Goal: Task Accomplishment & Management: Use online tool/utility

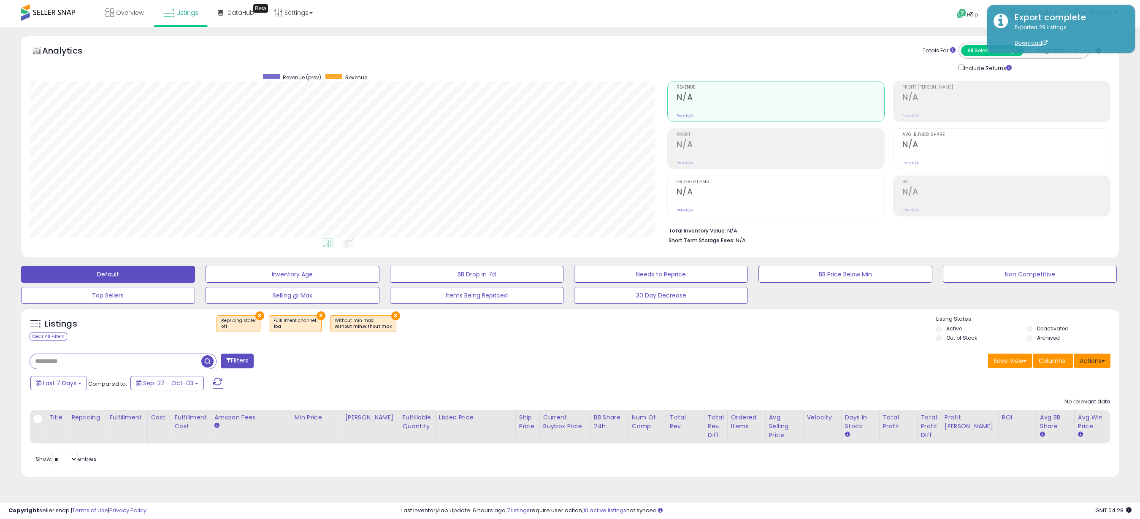
click at [1084, 370] on div "Actions [GEOGRAPHIC_DATA] Export Visible Columns Export All Columns Export Rela…" at bounding box center [1092, 362] width 36 height 16
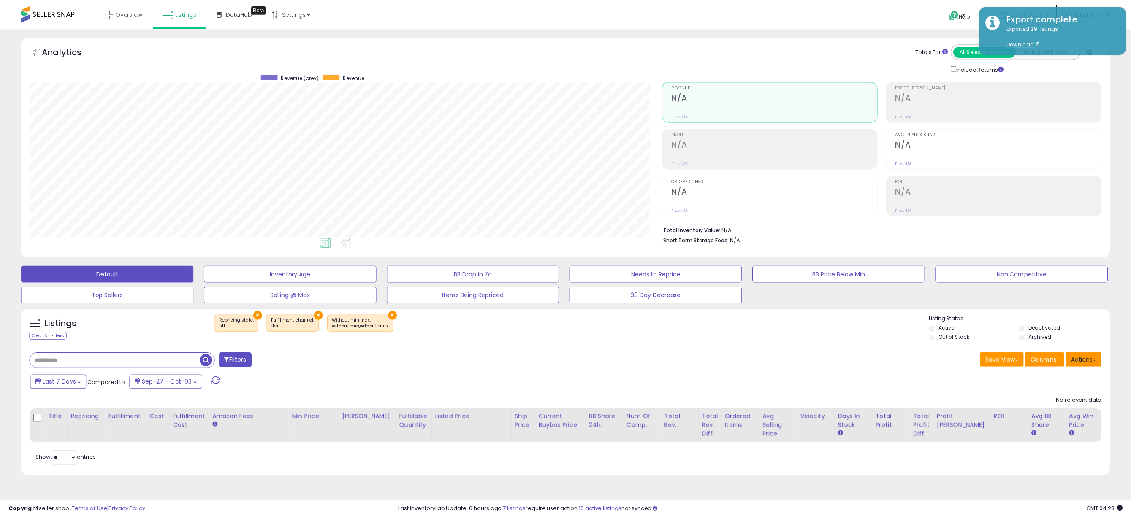
scroll to position [173, 638]
click at [1085, 365] on button "Actions" at bounding box center [1092, 360] width 36 height 14
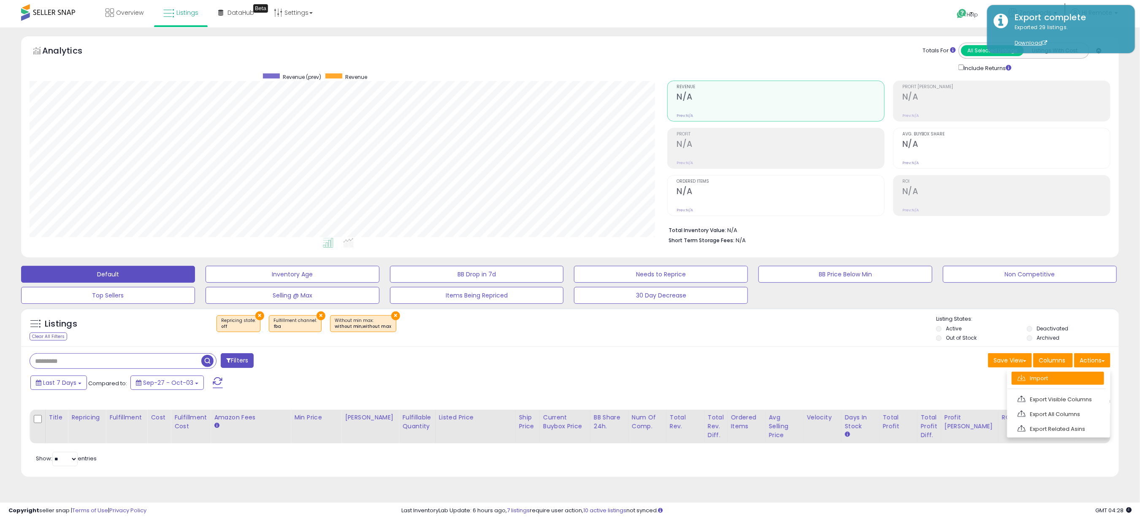
click at [1053, 379] on link "Import" at bounding box center [1058, 378] width 92 height 13
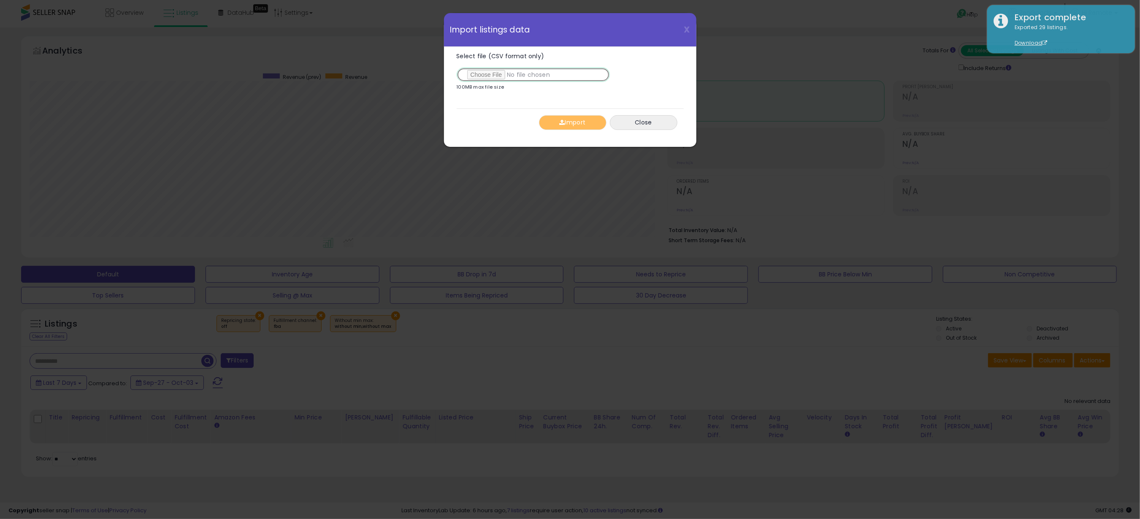
click at [503, 73] on input "Select file (CSV format only)" at bounding box center [533, 75] width 153 height 14
type input "**********"
click at [583, 123] on button "Import" at bounding box center [573, 122] width 68 height 15
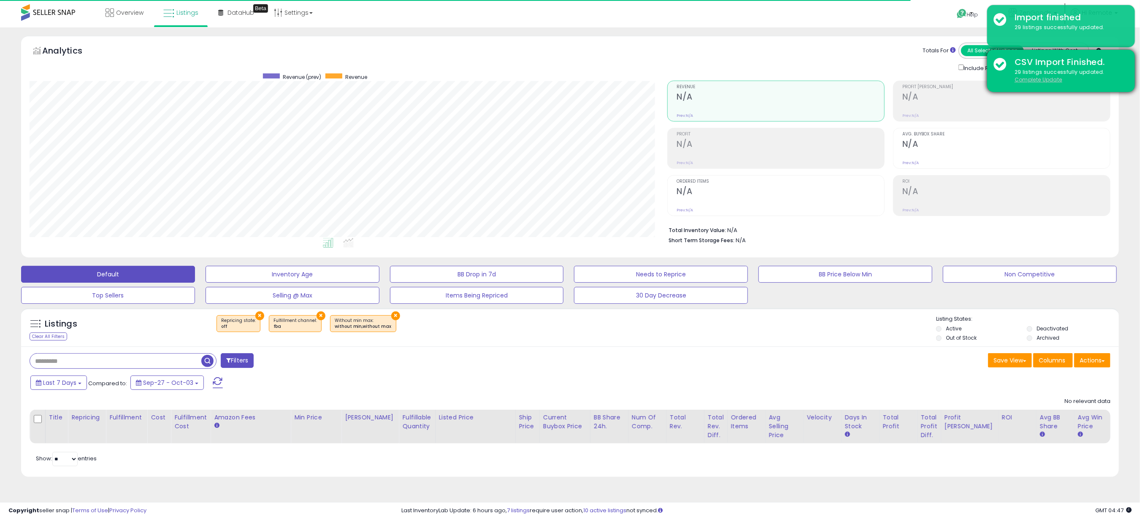
click at [1025, 78] on u "Complete Update" at bounding box center [1039, 79] width 48 height 7
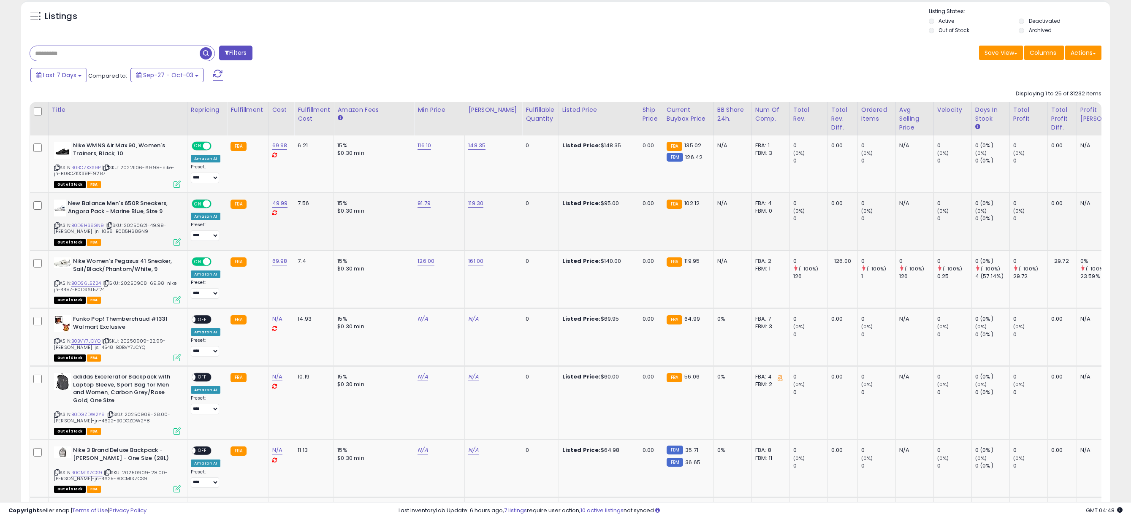
scroll to position [317, 0]
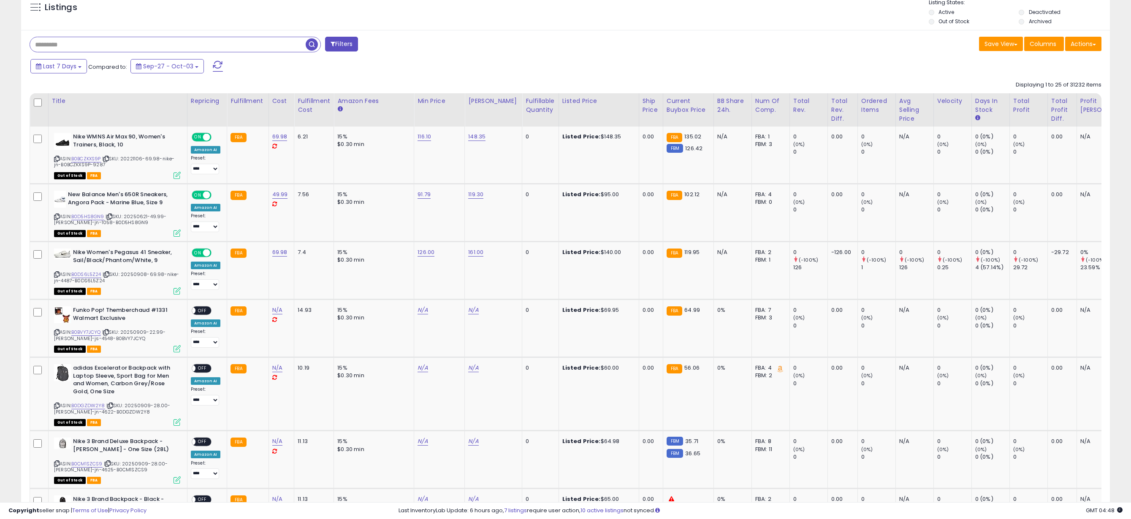
click at [87, 43] on input "text" at bounding box center [168, 44] width 276 height 15
type input "********"
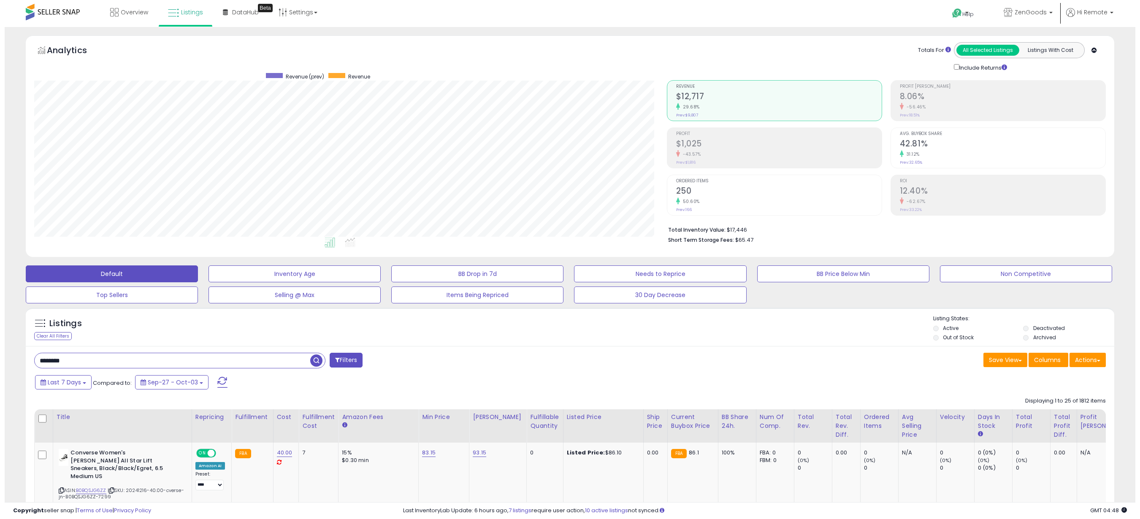
scroll to position [173, 632]
click at [940, 334] on li "Active" at bounding box center [972, 329] width 89 height 9
click at [942, 337] on label "Out of Stock" at bounding box center [953, 337] width 31 height 7
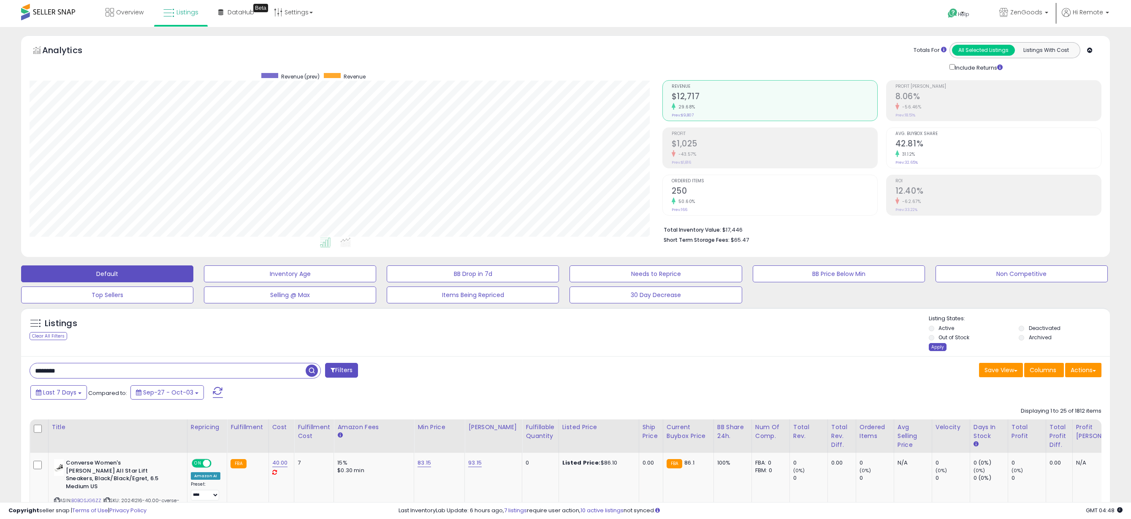
click at [937, 349] on div "Apply" at bounding box center [937, 347] width 18 height 8
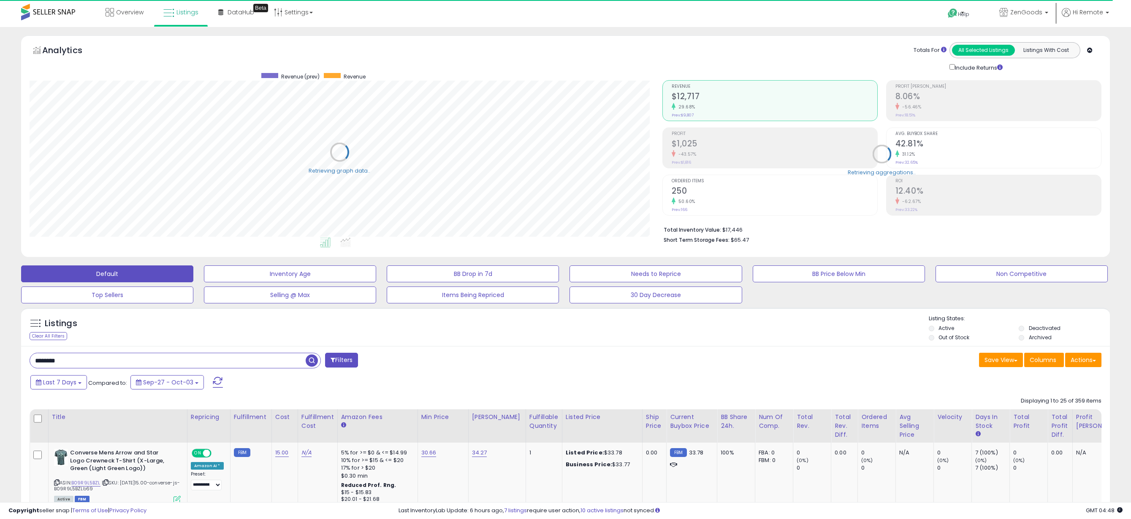
scroll to position [421837, 421377]
click at [1093, 365] on button "Actions" at bounding box center [1083, 360] width 36 height 14
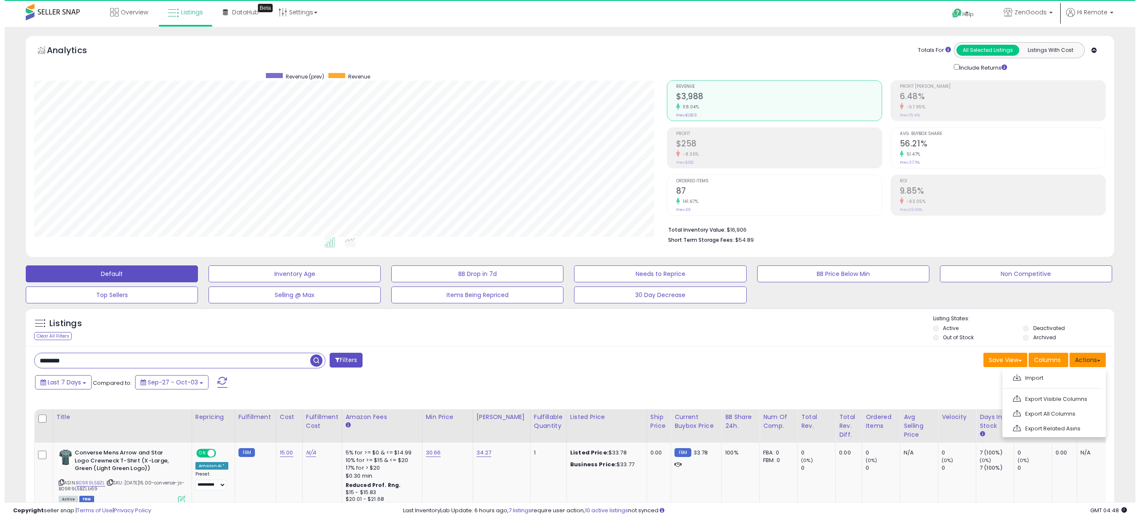
scroll to position [173, 632]
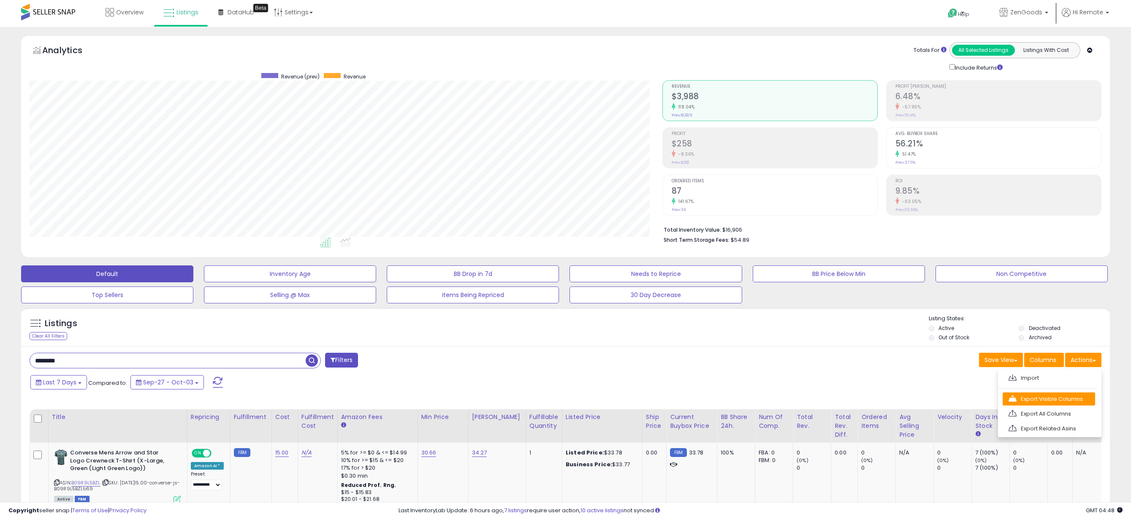
click at [1037, 403] on link "Export Visible Columns" at bounding box center [1048, 398] width 92 height 13
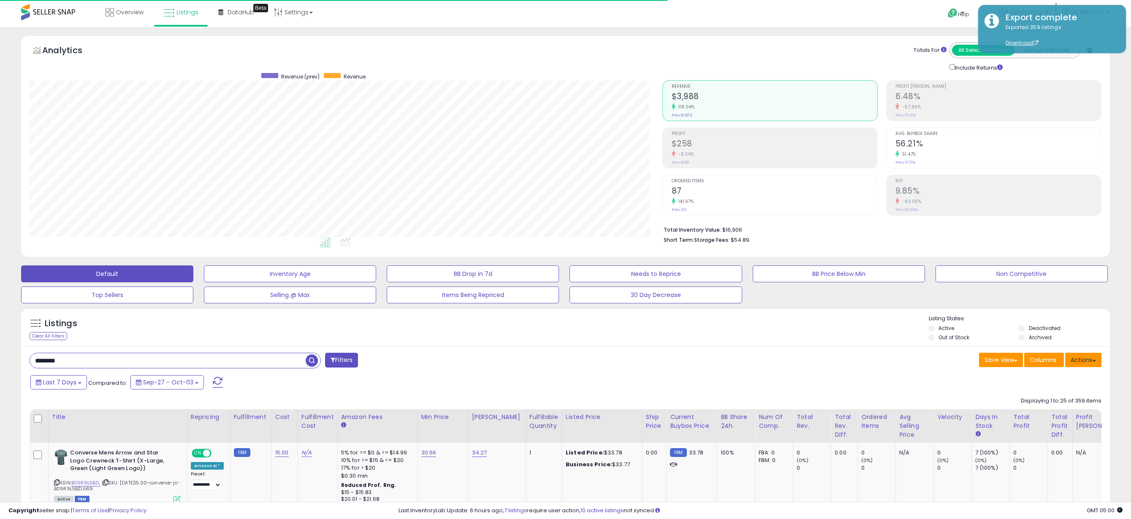
click at [1080, 357] on button "Actions" at bounding box center [1083, 360] width 36 height 14
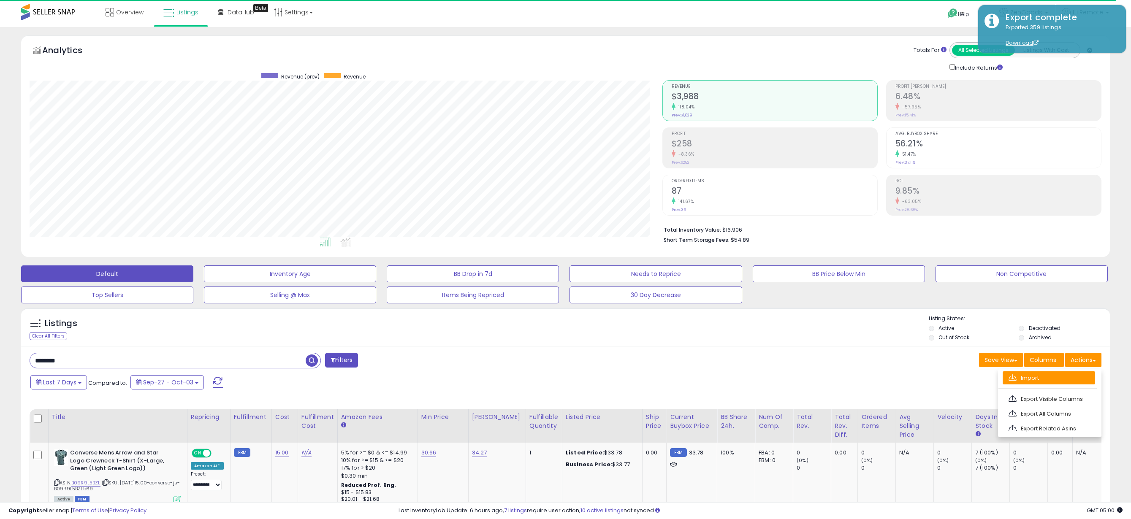
click at [1037, 384] on link "Import" at bounding box center [1048, 377] width 92 height 13
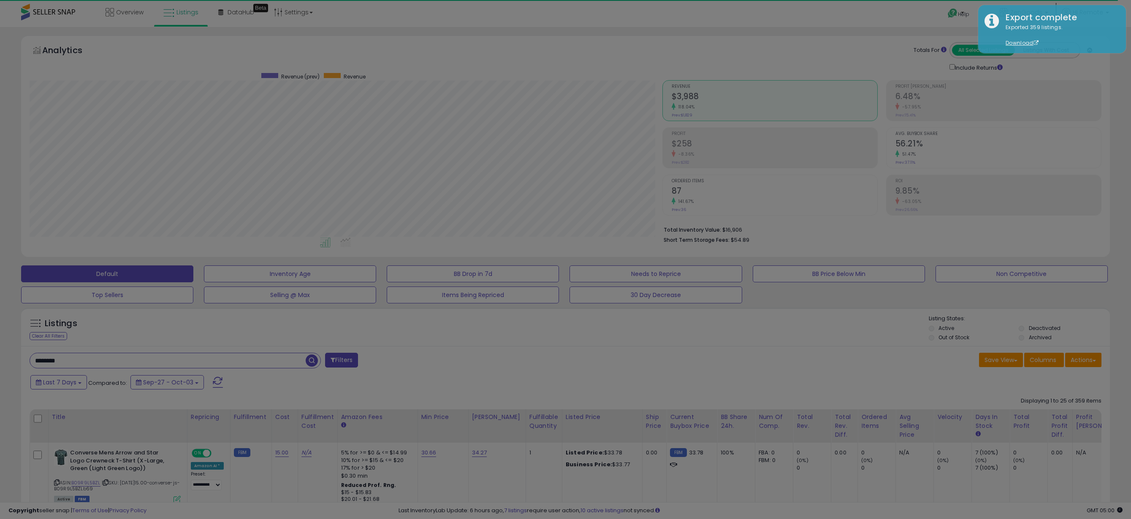
scroll to position [173, 638]
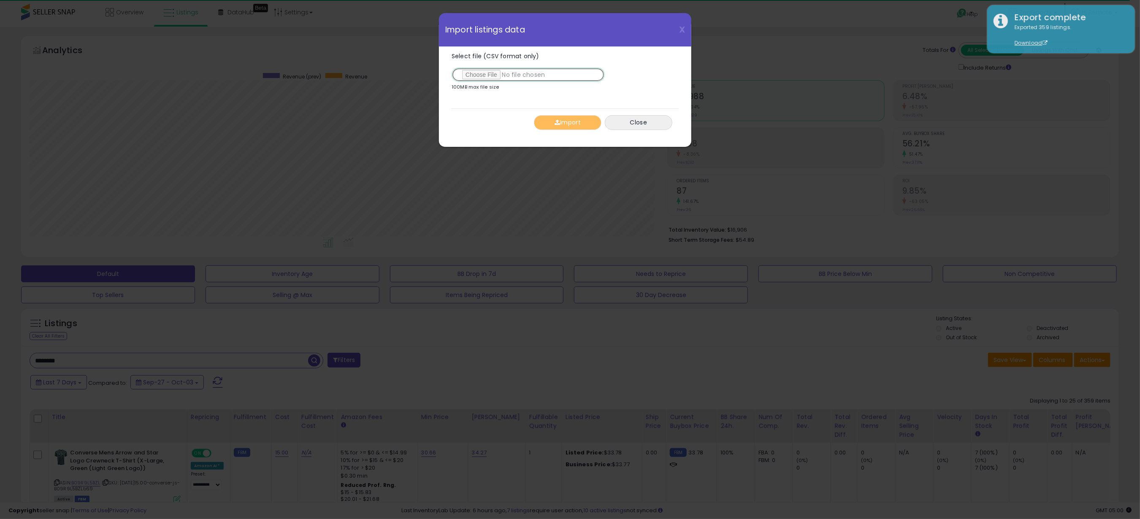
click at [480, 80] on input "Select file (CSV format only)" at bounding box center [528, 75] width 153 height 14
type input "**********"
click at [574, 123] on button "Import" at bounding box center [568, 122] width 68 height 15
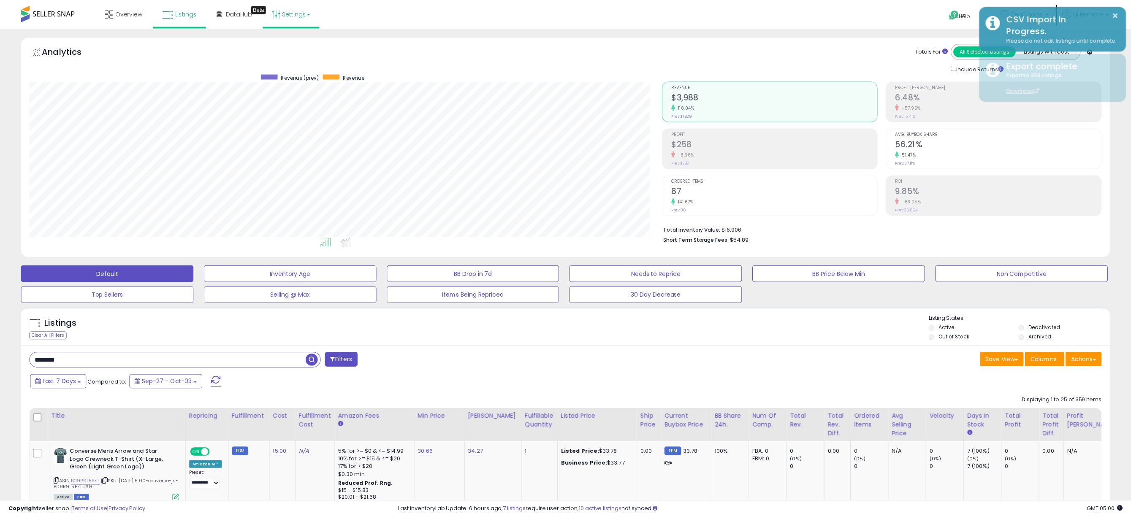
scroll to position [421837, 421377]
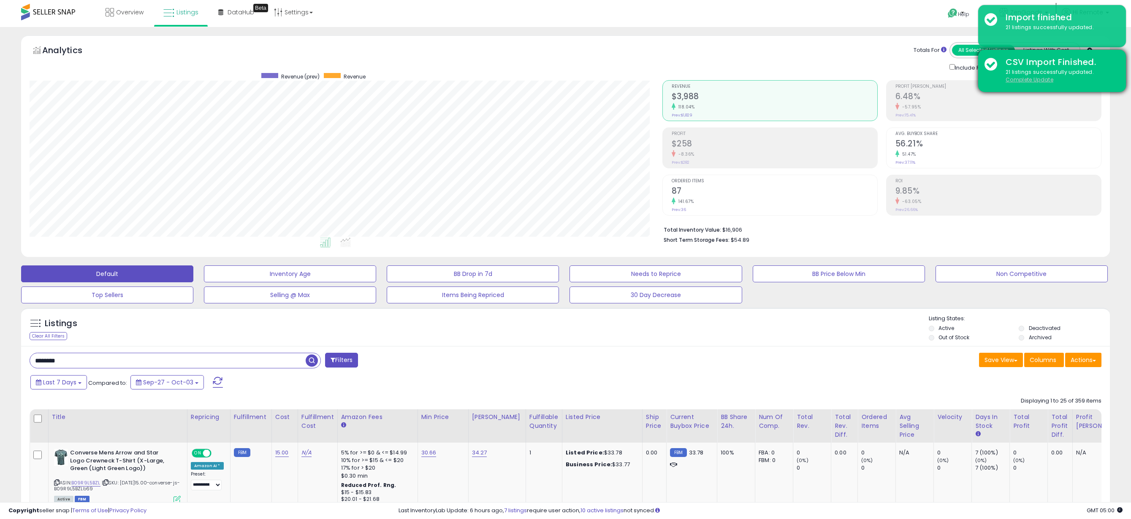
click at [1037, 78] on u "Complete Update" at bounding box center [1029, 79] width 48 height 7
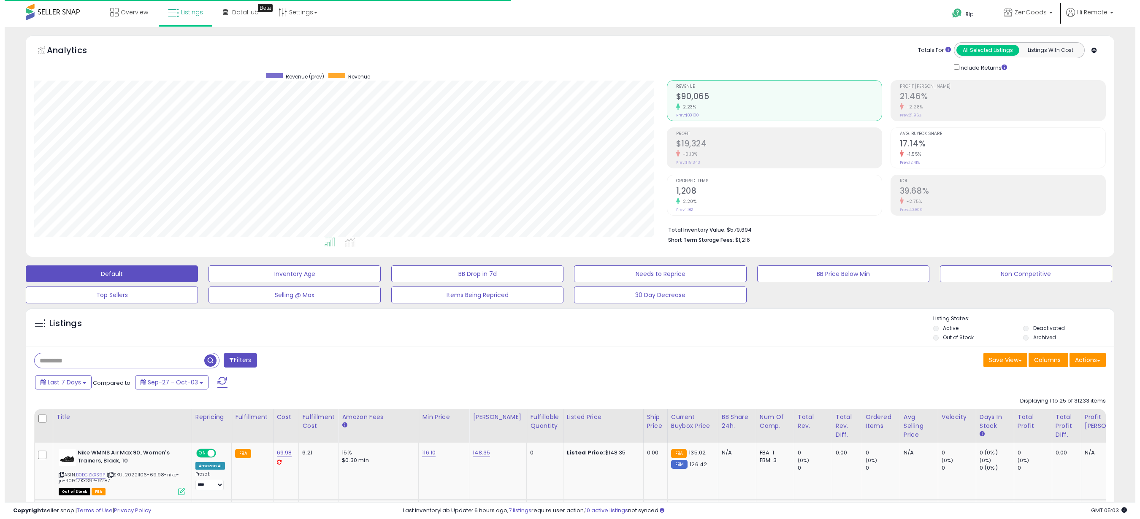
scroll to position [173, 632]
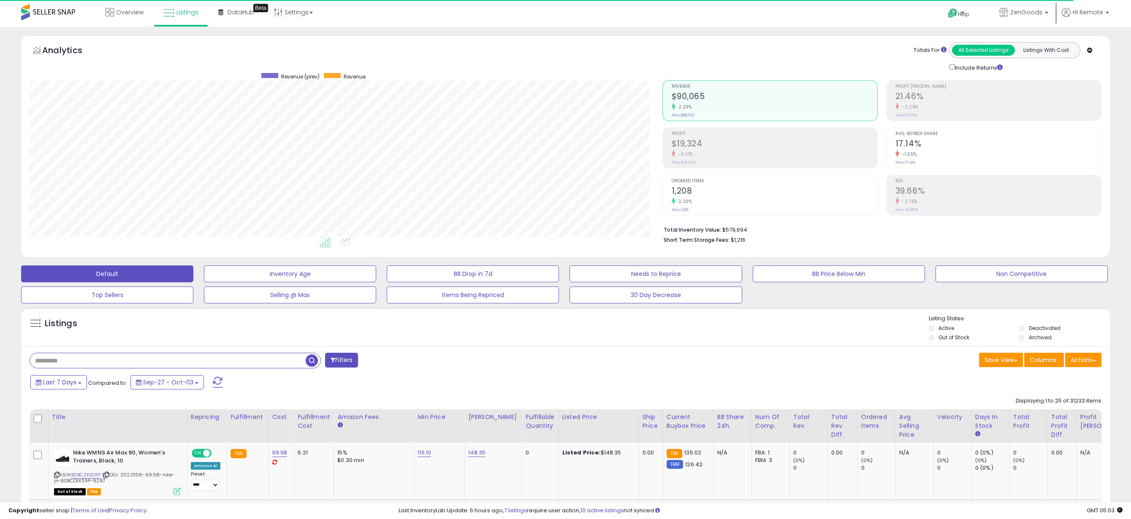
click at [174, 364] on input "text" at bounding box center [168, 360] width 276 height 15
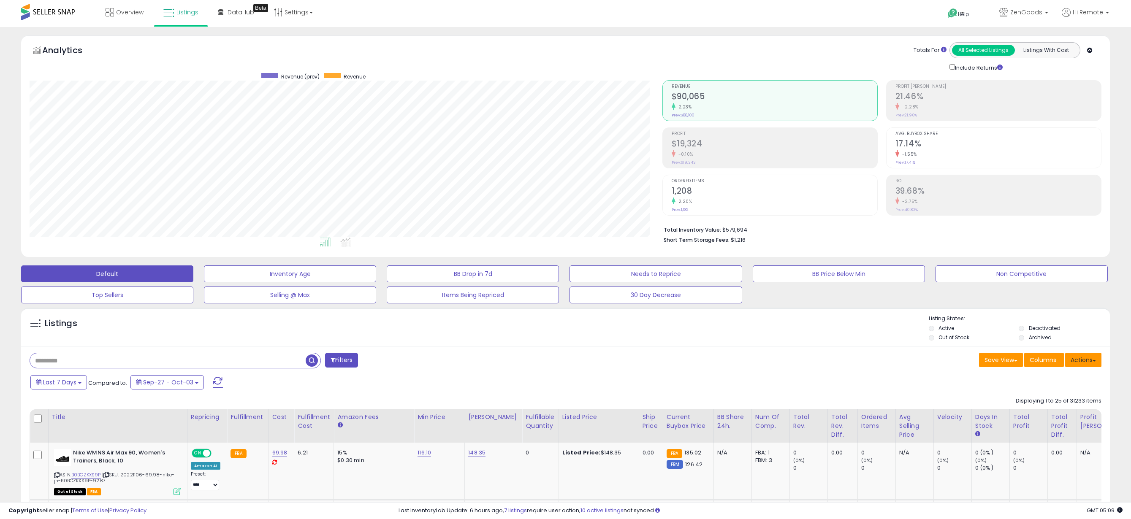
click at [1079, 359] on button "Actions" at bounding box center [1083, 360] width 36 height 14
click at [1037, 383] on link "Import" at bounding box center [1048, 377] width 92 height 13
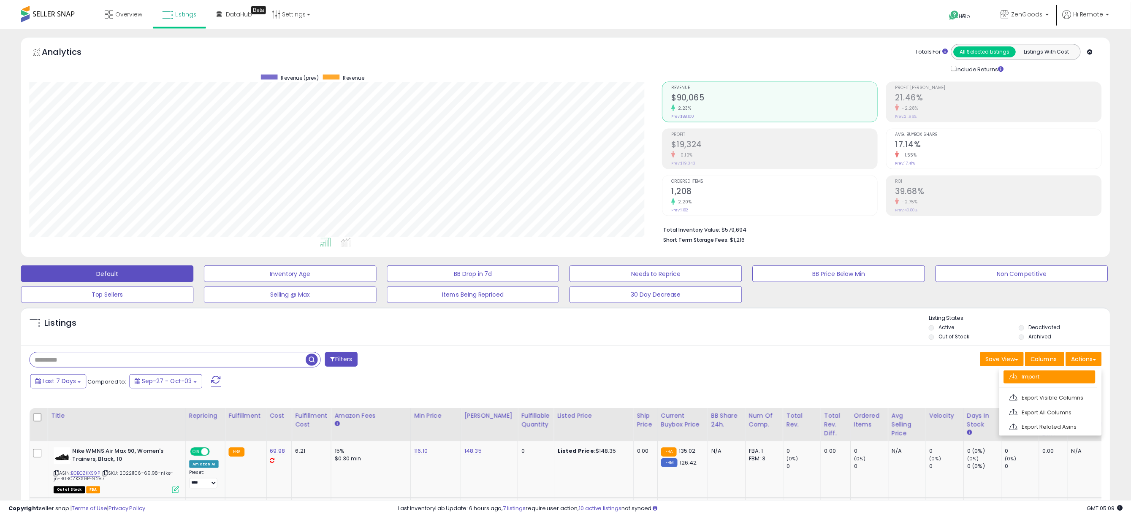
scroll to position [173, 638]
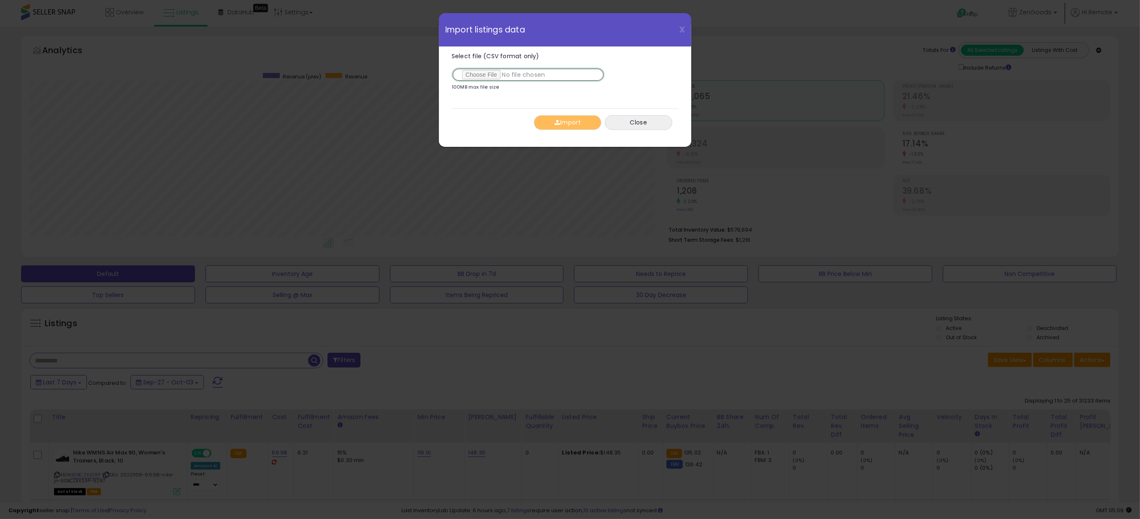
click at [479, 75] on input "Select file (CSV format only)" at bounding box center [528, 75] width 153 height 14
type input "**********"
click at [570, 121] on button "Import" at bounding box center [568, 122] width 68 height 15
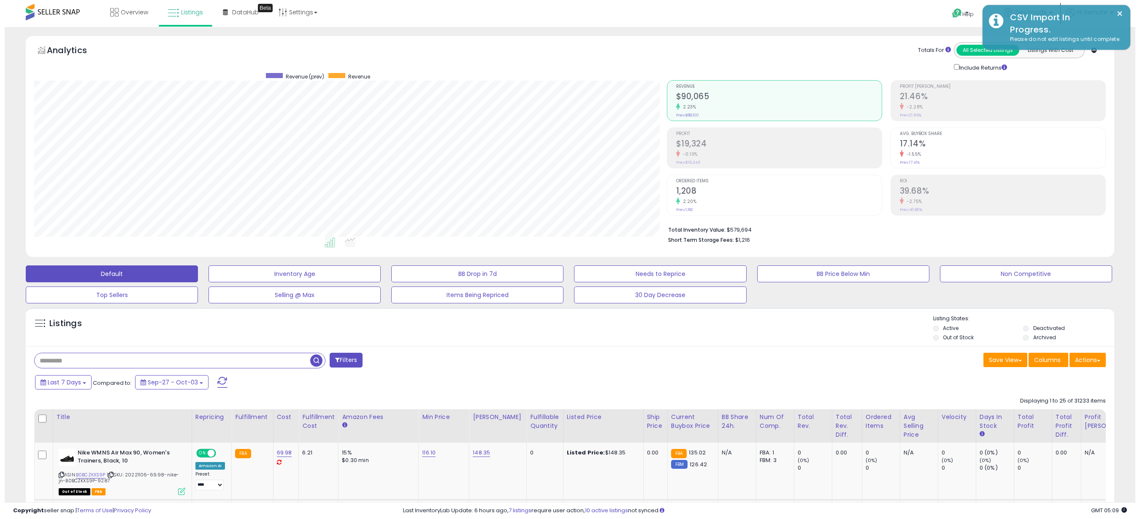
scroll to position [421837, 421377]
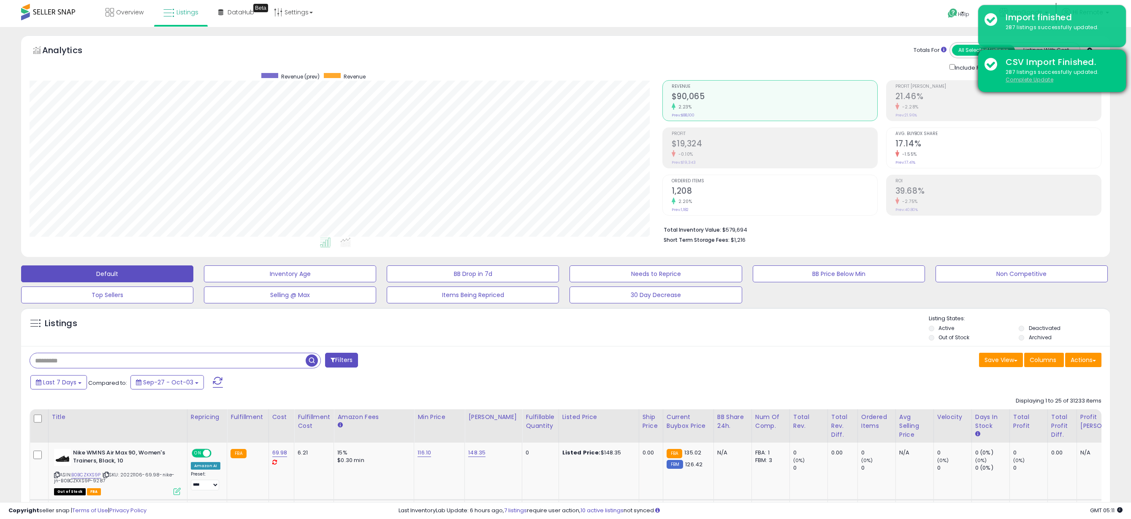
click at [1028, 76] on u "Complete Update" at bounding box center [1029, 79] width 48 height 7
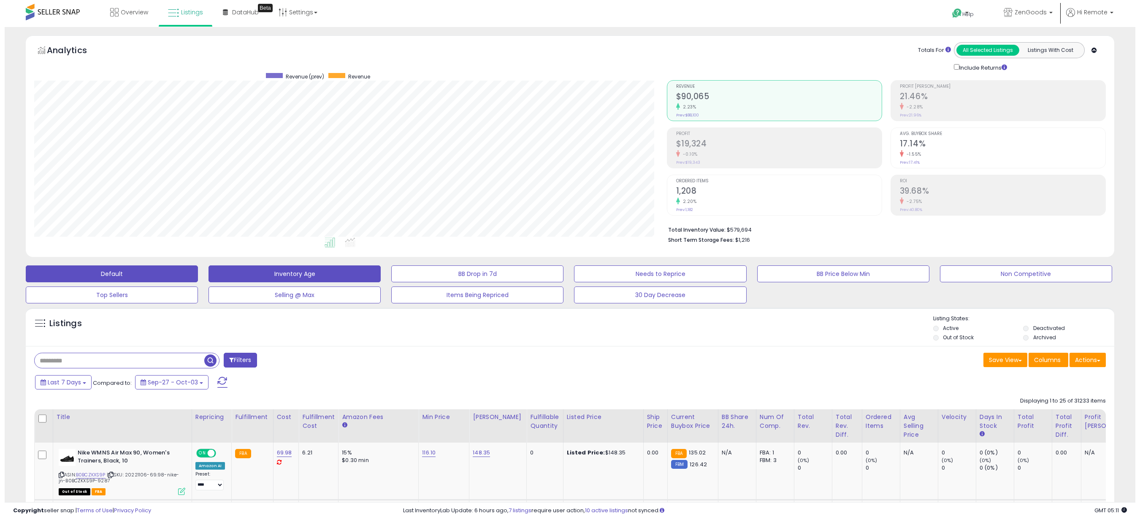
scroll to position [173, 632]
click at [335, 272] on button "Inventory Age" at bounding box center [290, 273] width 172 height 17
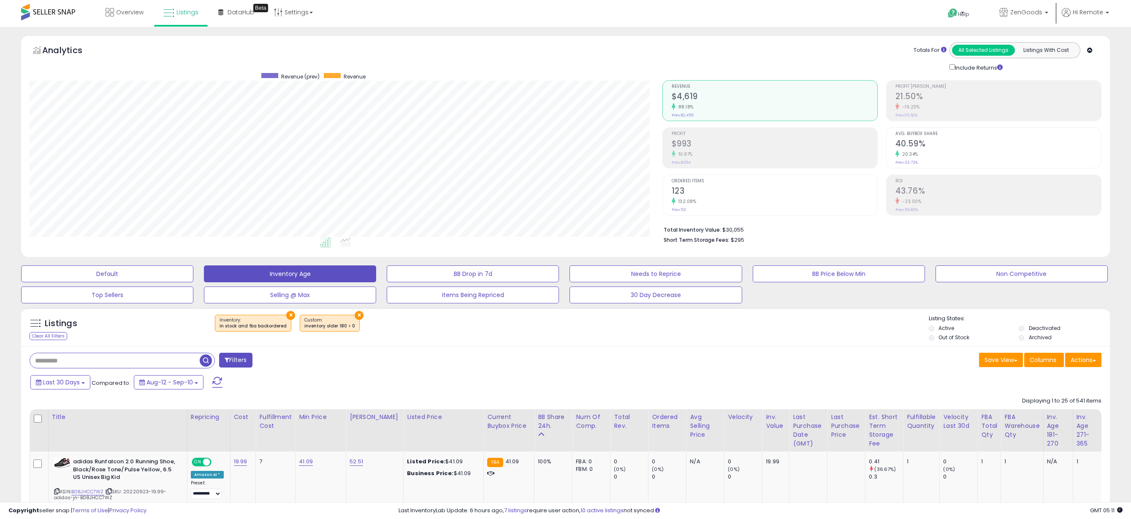
click at [958, 337] on label "Out of Stock" at bounding box center [953, 337] width 31 height 7
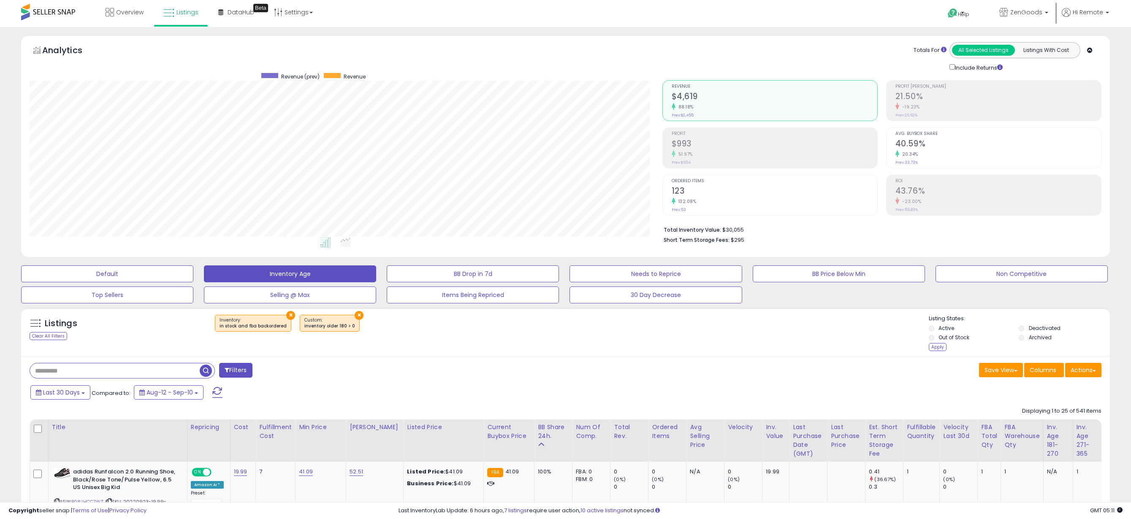
click at [937, 343] on li "Out of Stock" at bounding box center [972, 338] width 89 height 9
click at [937, 350] on div "Apply" at bounding box center [937, 347] width 18 height 8
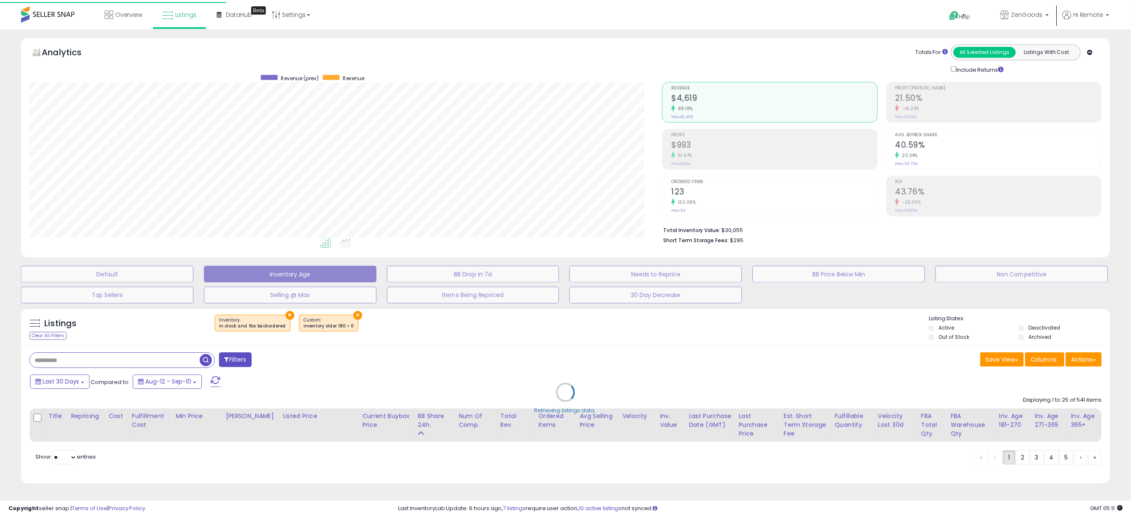
scroll to position [173, 638]
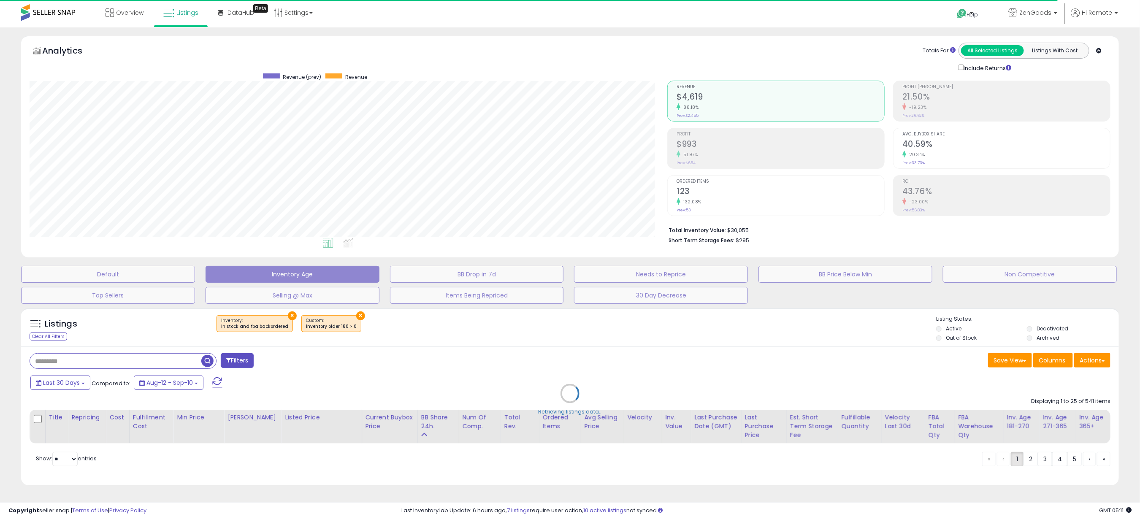
select select "**********"
select select "*"
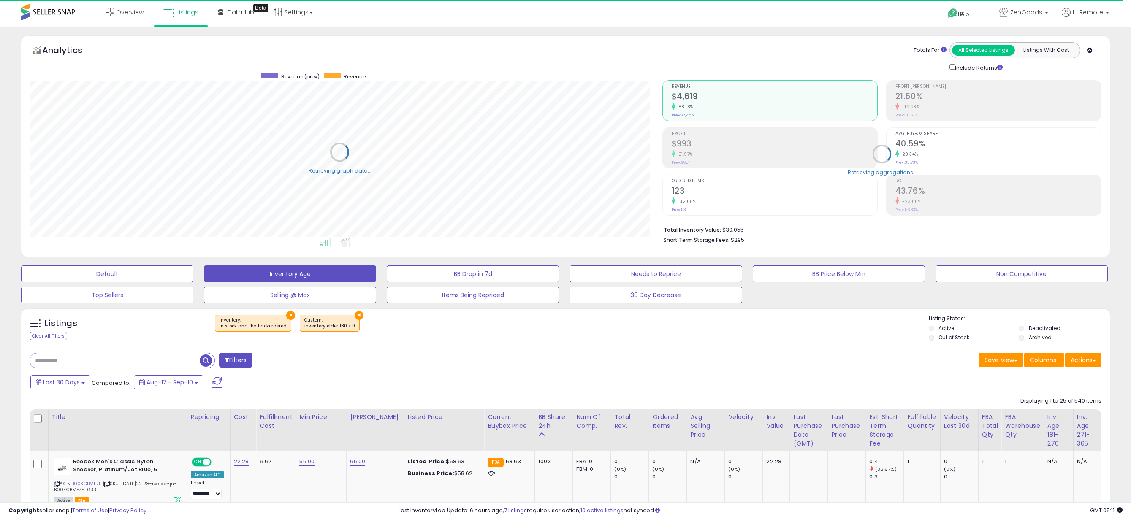
scroll to position [421837, 421377]
click at [242, 361] on button "Filters" at bounding box center [235, 360] width 33 height 15
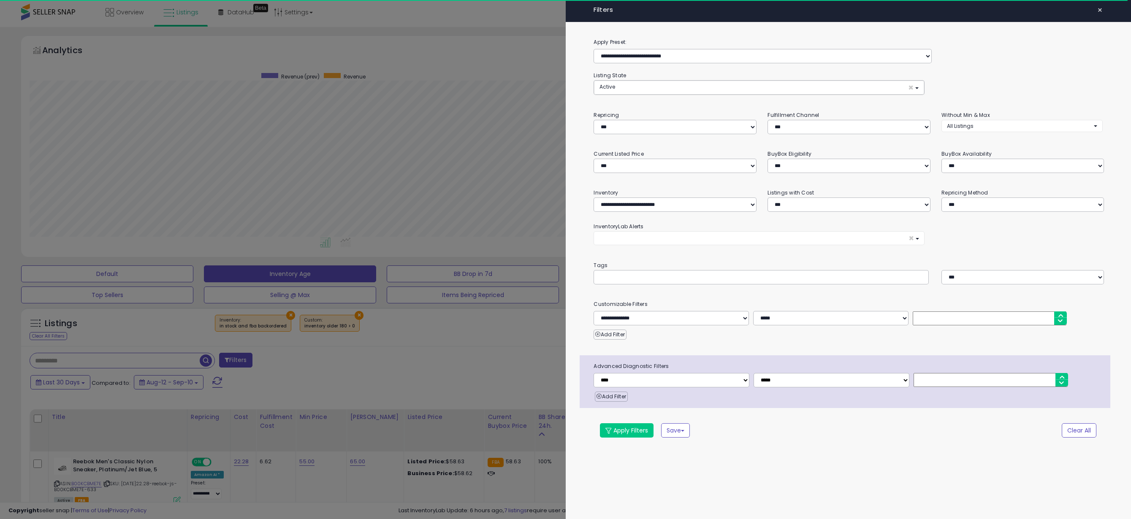
click at [468, 363] on div at bounding box center [565, 259] width 1131 height 519
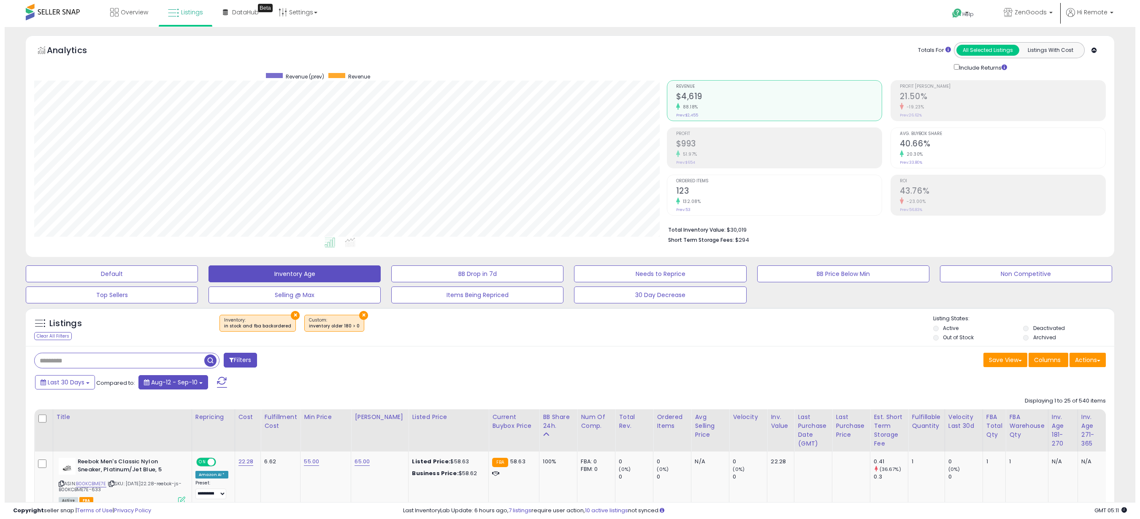
scroll to position [173, 632]
click at [242, 361] on button "Filters" at bounding box center [235, 360] width 33 height 15
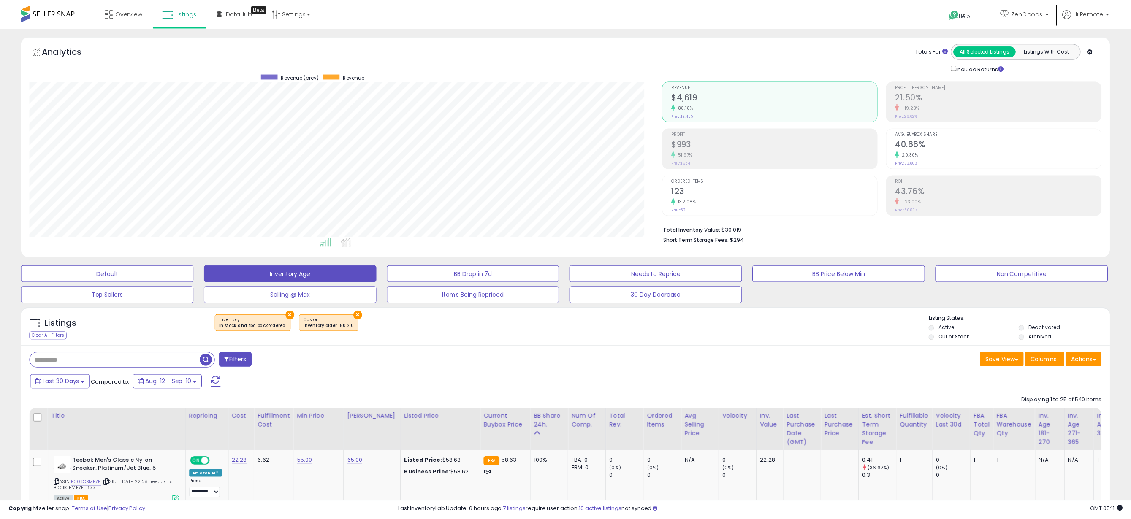
scroll to position [173, 638]
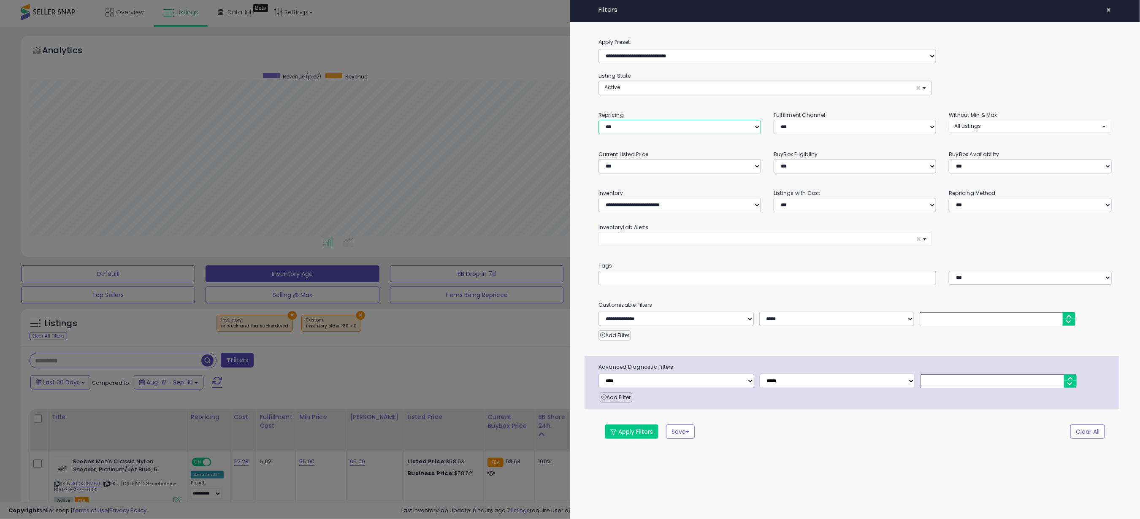
click at [699, 130] on select "**********" at bounding box center [679, 127] width 162 height 14
click at [758, 97] on div "**********" at bounding box center [855, 246] width 570 height 417
click at [817, 125] on select "*** *** *** ***" at bounding box center [855, 127] width 162 height 14
select select "***"
click at [774, 121] on select "*** *** *** ***" at bounding box center [855, 127] width 162 height 14
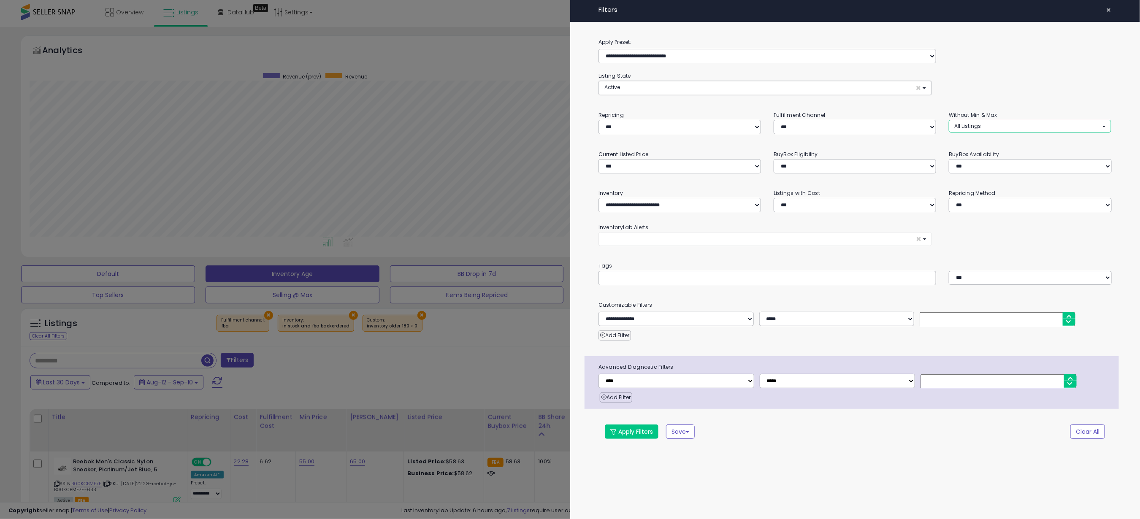
click at [985, 128] on button "All Listings" at bounding box center [1030, 126] width 162 height 12
click at [1001, 91] on div "**********" at bounding box center [854, 83] width 513 height 24
click at [683, 322] on select "**********" at bounding box center [675, 319] width 155 height 14
select select "**********"
click at [598, 314] on select "**********" at bounding box center [675, 319] width 155 height 14
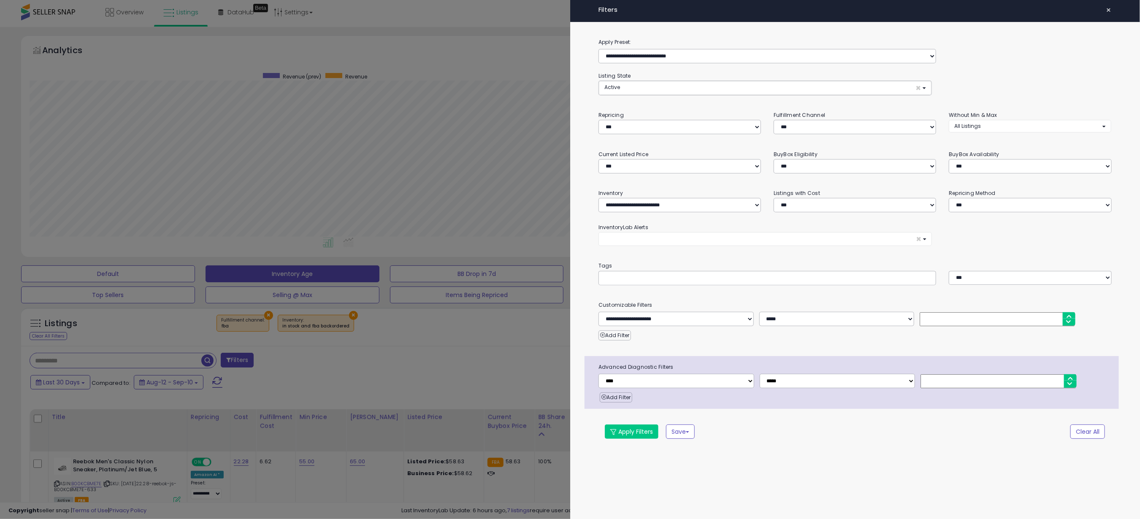
click at [952, 319] on input "number" at bounding box center [997, 319] width 155 height 14
type input "*"
click at [748, 430] on div "Apply Filters Save Save As New Preset" at bounding box center [811, 432] width 427 height 14
click at [633, 433] on button "Apply Filters" at bounding box center [632, 432] width 54 height 14
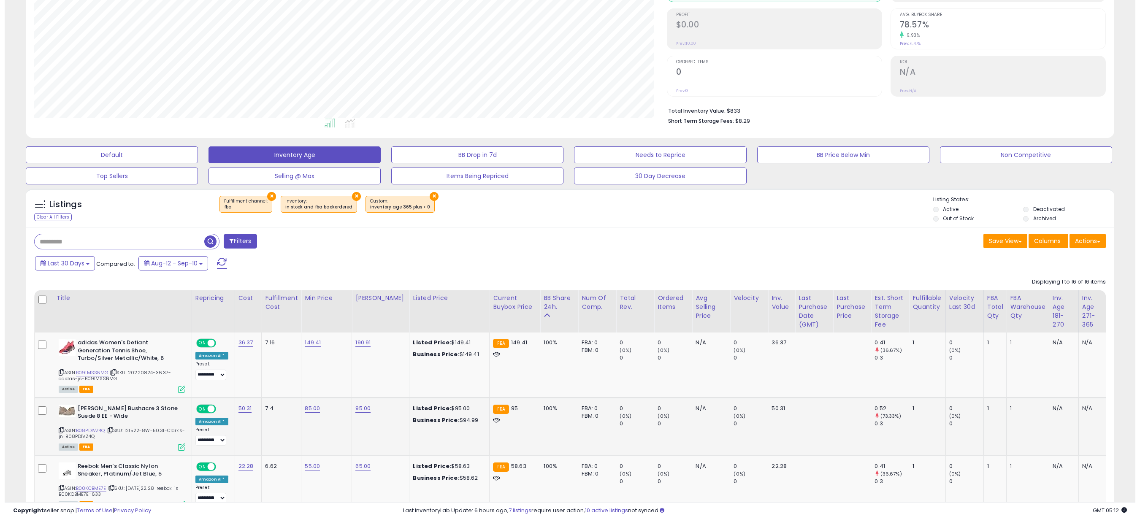
scroll to position [0, 0]
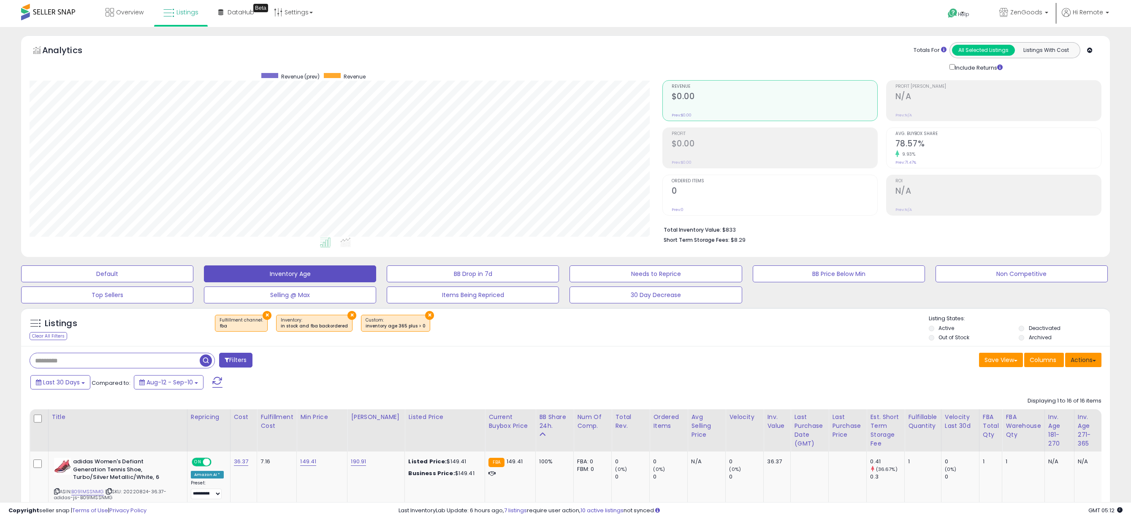
click at [1090, 363] on button "Actions" at bounding box center [1083, 360] width 36 height 14
click at [1031, 403] on link "Export Visible Columns" at bounding box center [1048, 398] width 92 height 13
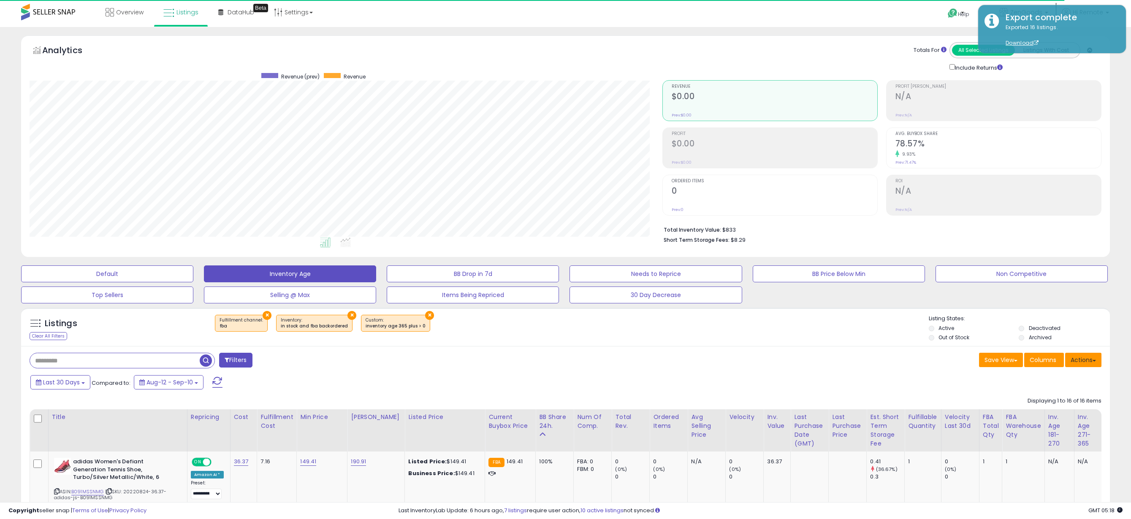
click at [1082, 362] on button "Actions" at bounding box center [1083, 360] width 36 height 14
click at [1046, 379] on link "Import" at bounding box center [1048, 377] width 92 height 13
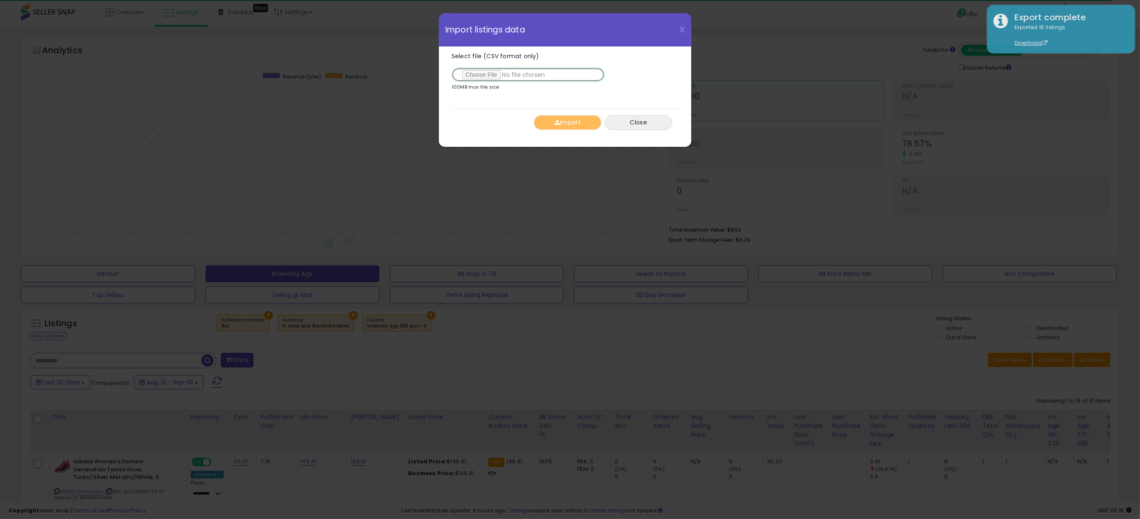
click at [499, 78] on input "Select file (CSV format only)" at bounding box center [528, 75] width 153 height 14
type input "**********"
click at [562, 124] on button "Import" at bounding box center [568, 122] width 68 height 15
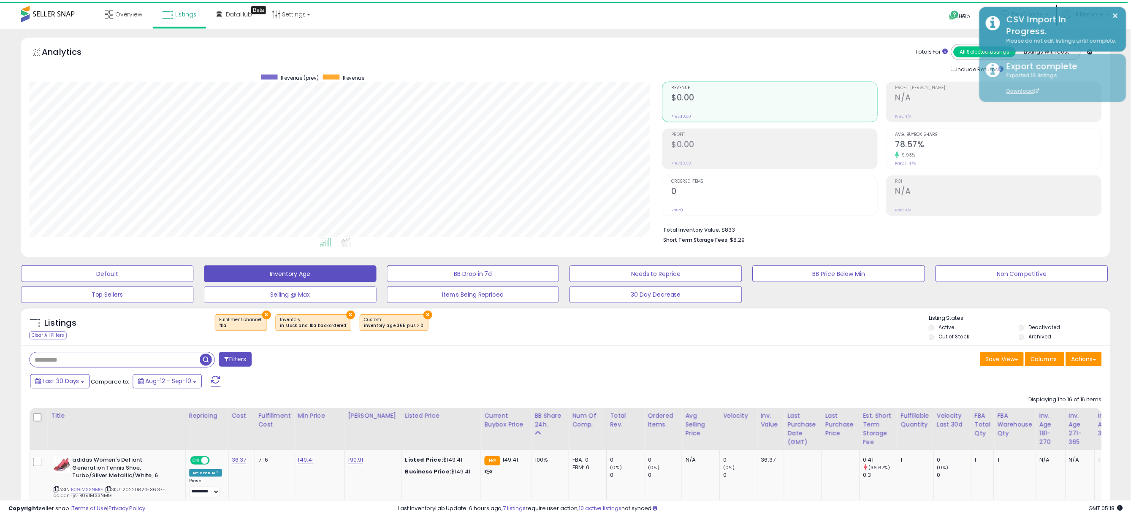
scroll to position [421837, 421377]
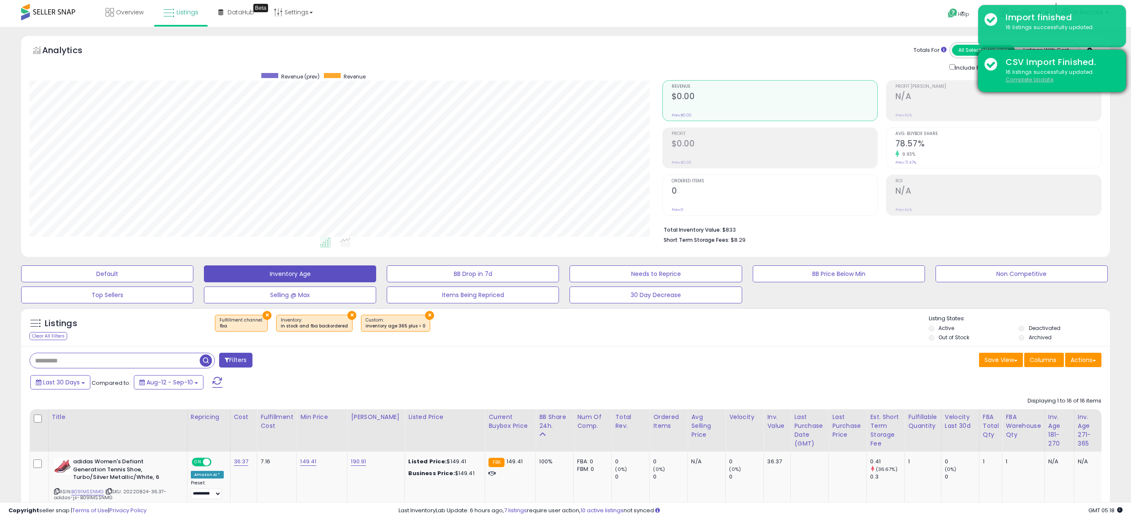
click at [1031, 81] on u "Complete Update" at bounding box center [1029, 79] width 48 height 7
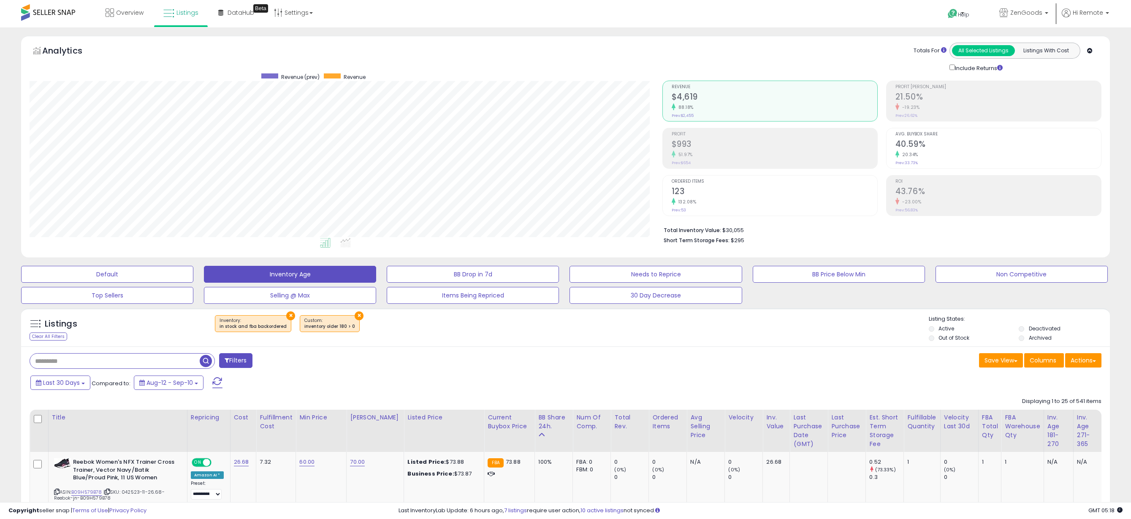
scroll to position [173, 632]
